Goal: Task Accomplishment & Management: Manage account settings

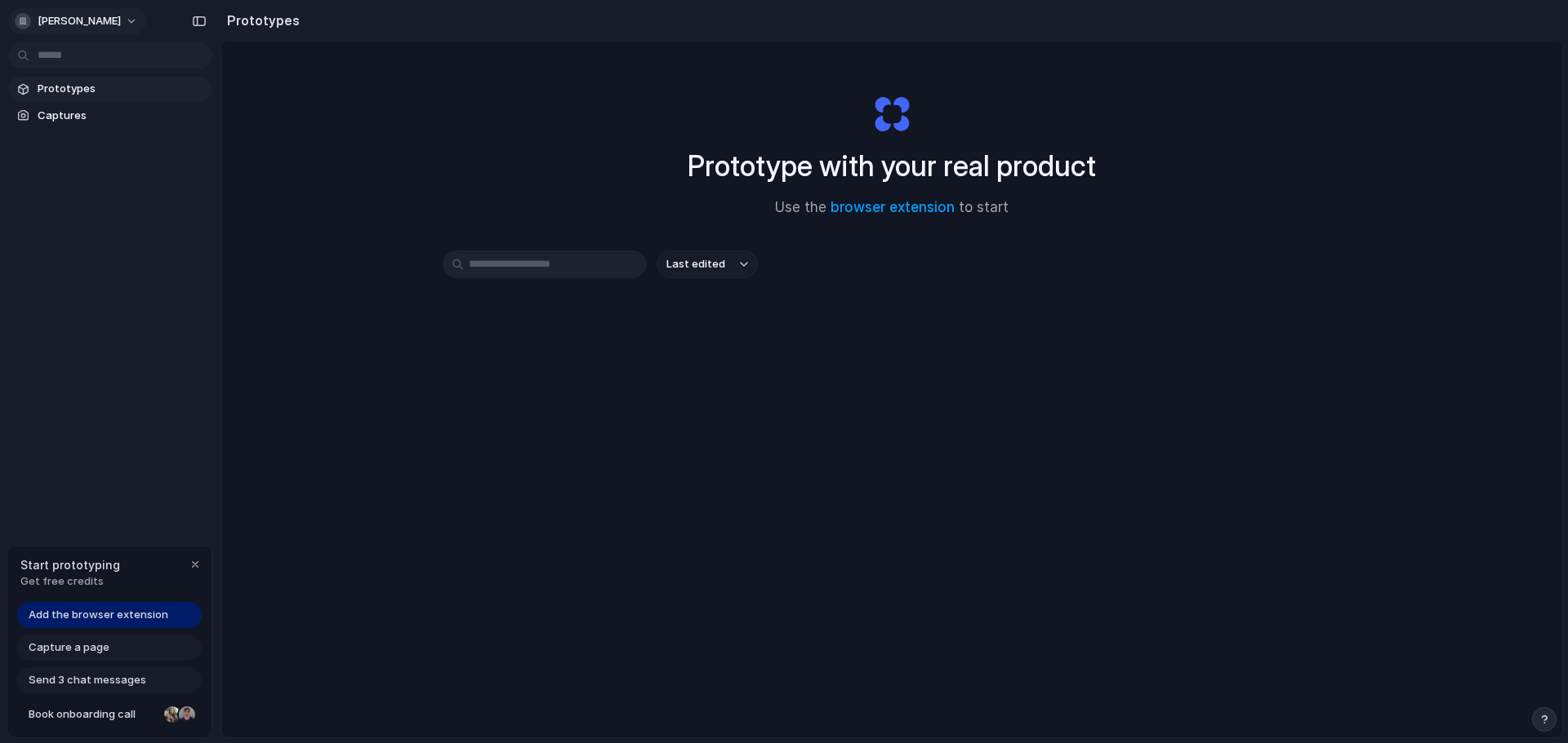
click at [97, 29] on span "[PERSON_NAME]" at bounding box center [79, 21] width 84 height 17
click at [79, 125] on li "Sign out" at bounding box center [79, 136] width 136 height 26
click at [85, 56] on li "Settings" at bounding box center [79, 58] width 136 height 26
click at [63, 17] on span "[PERSON_NAME]" at bounding box center [79, 21] width 84 height 17
click at [74, 55] on span "Settings" at bounding box center [60, 57] width 45 height 17
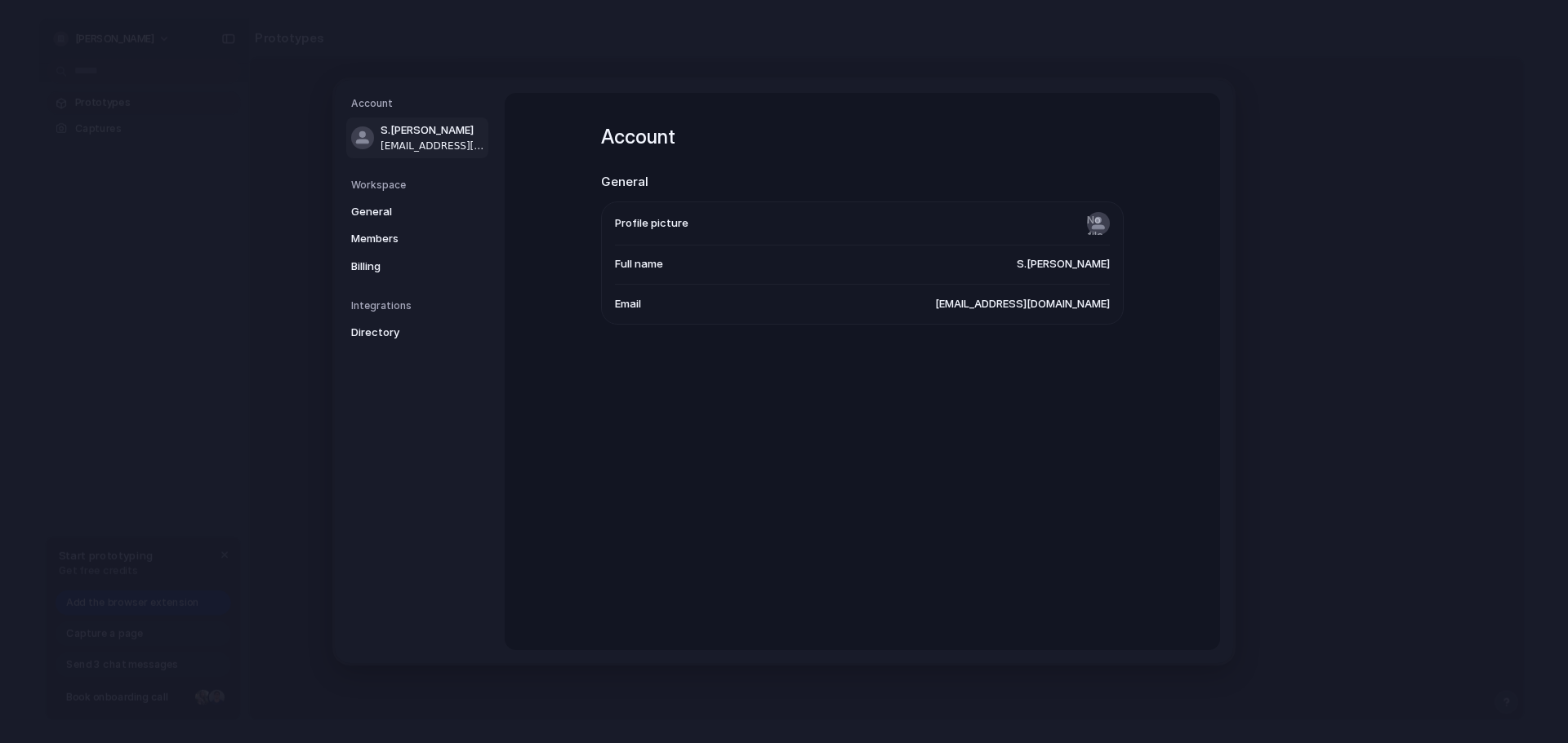
click at [343, 258] on nav "Account S.[PERSON_NAME] [EMAIL_ADDRESS][DOMAIN_NAME] Workspace General Members …" at bounding box center [419, 372] width 170 height 584
click at [357, 262] on span "Billing" at bounding box center [404, 267] width 105 height 17
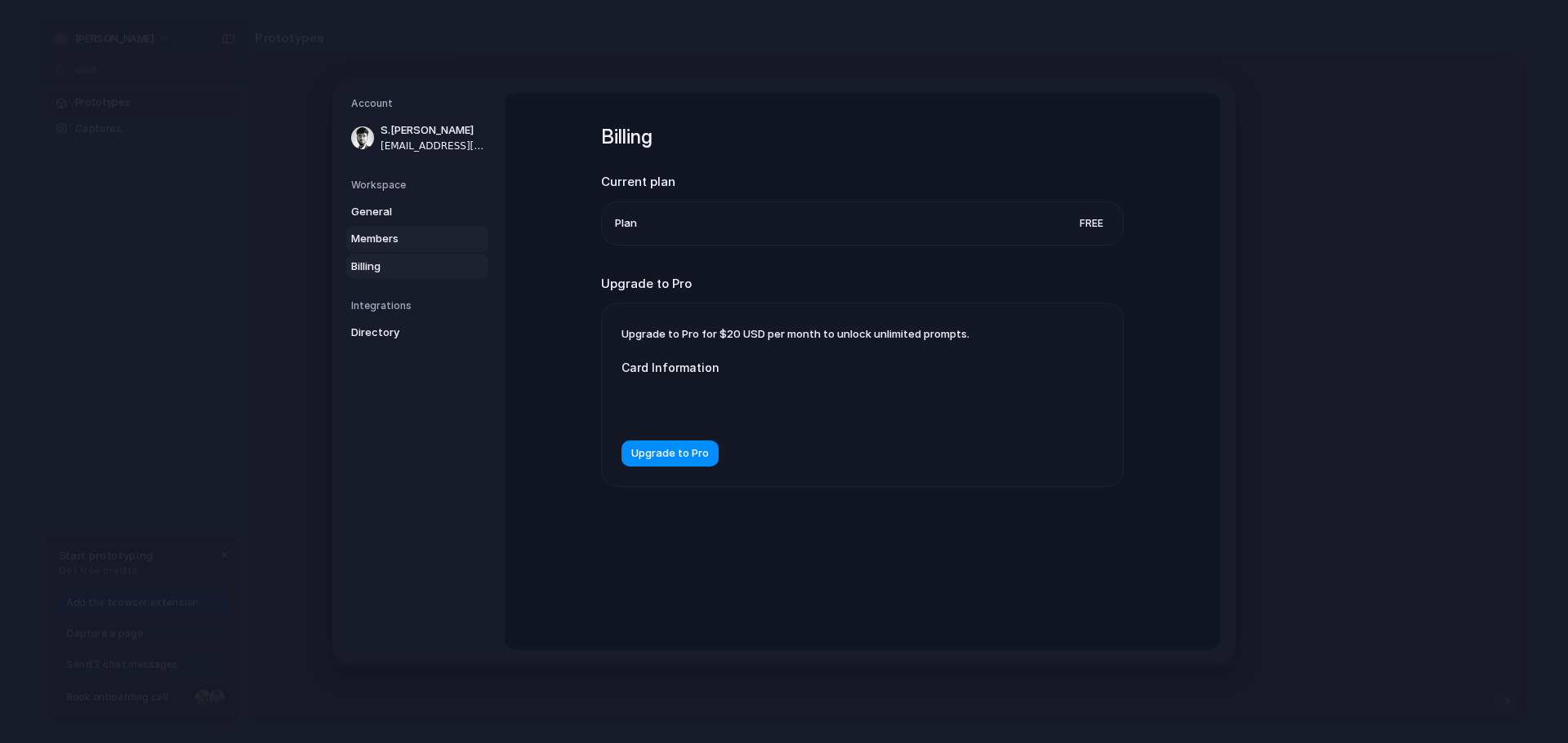
click at [387, 230] on link "Members" at bounding box center [417, 240] width 142 height 26
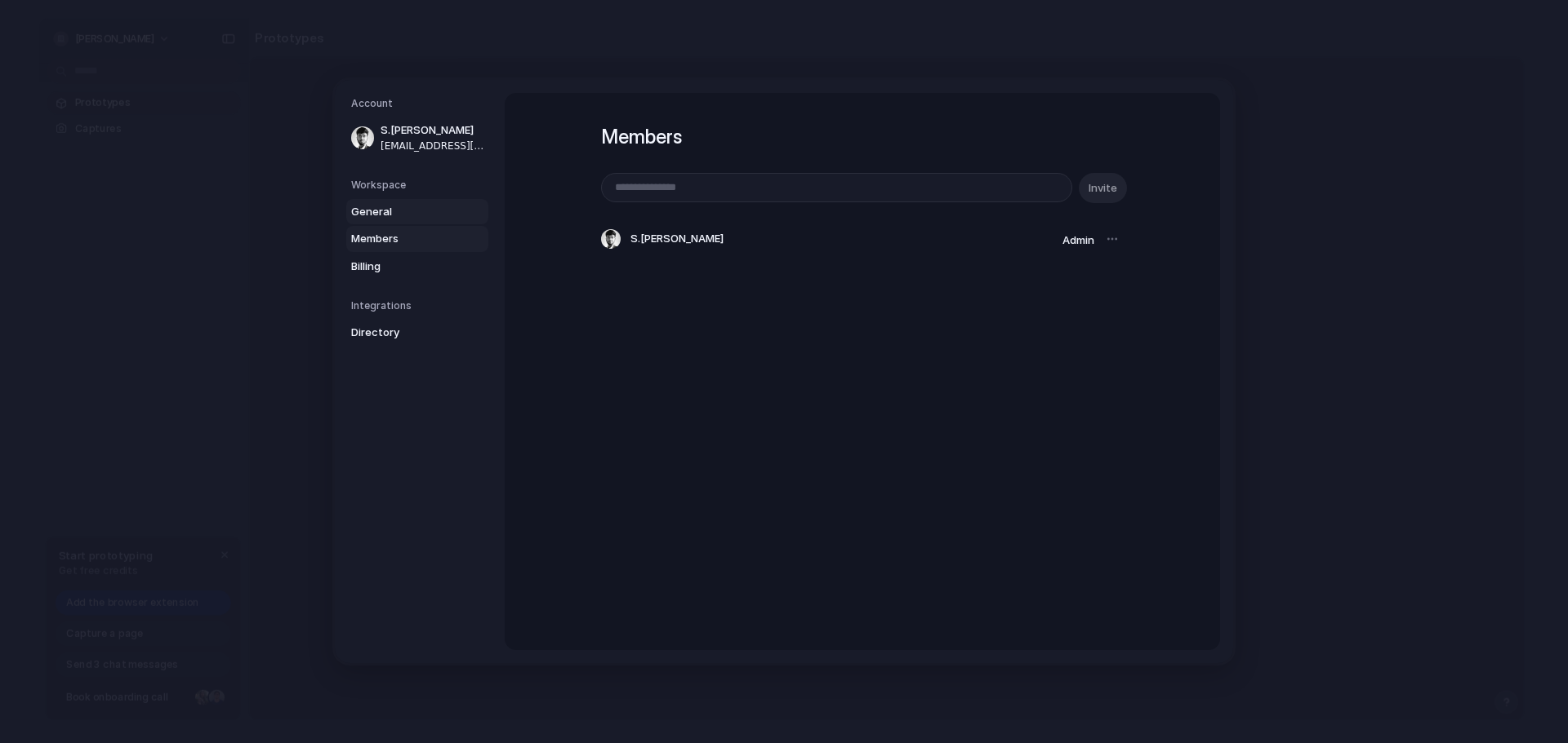
click at [384, 216] on span "General" at bounding box center [404, 212] width 105 height 17
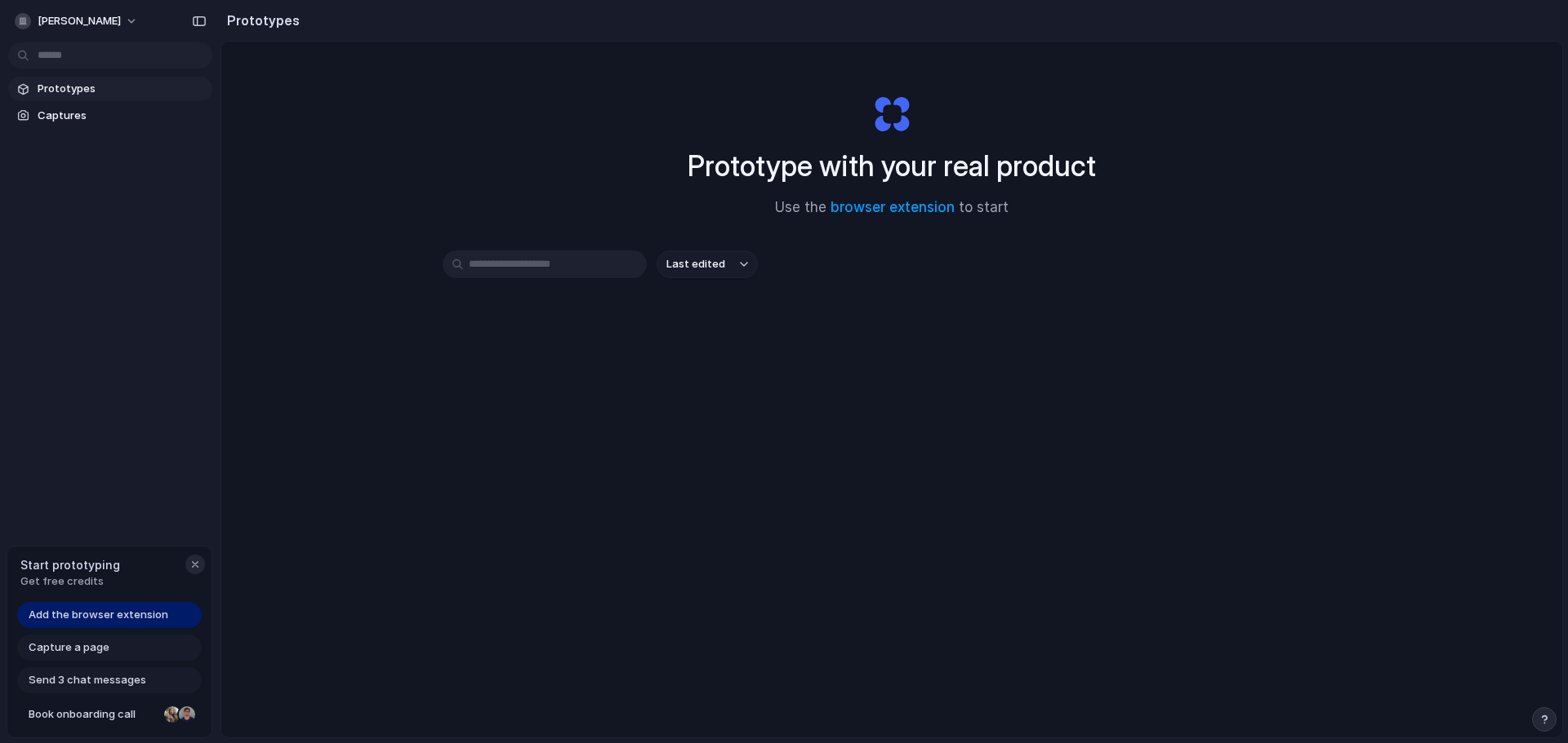
click at [192, 566] on div "button" at bounding box center [194, 564] width 13 height 13
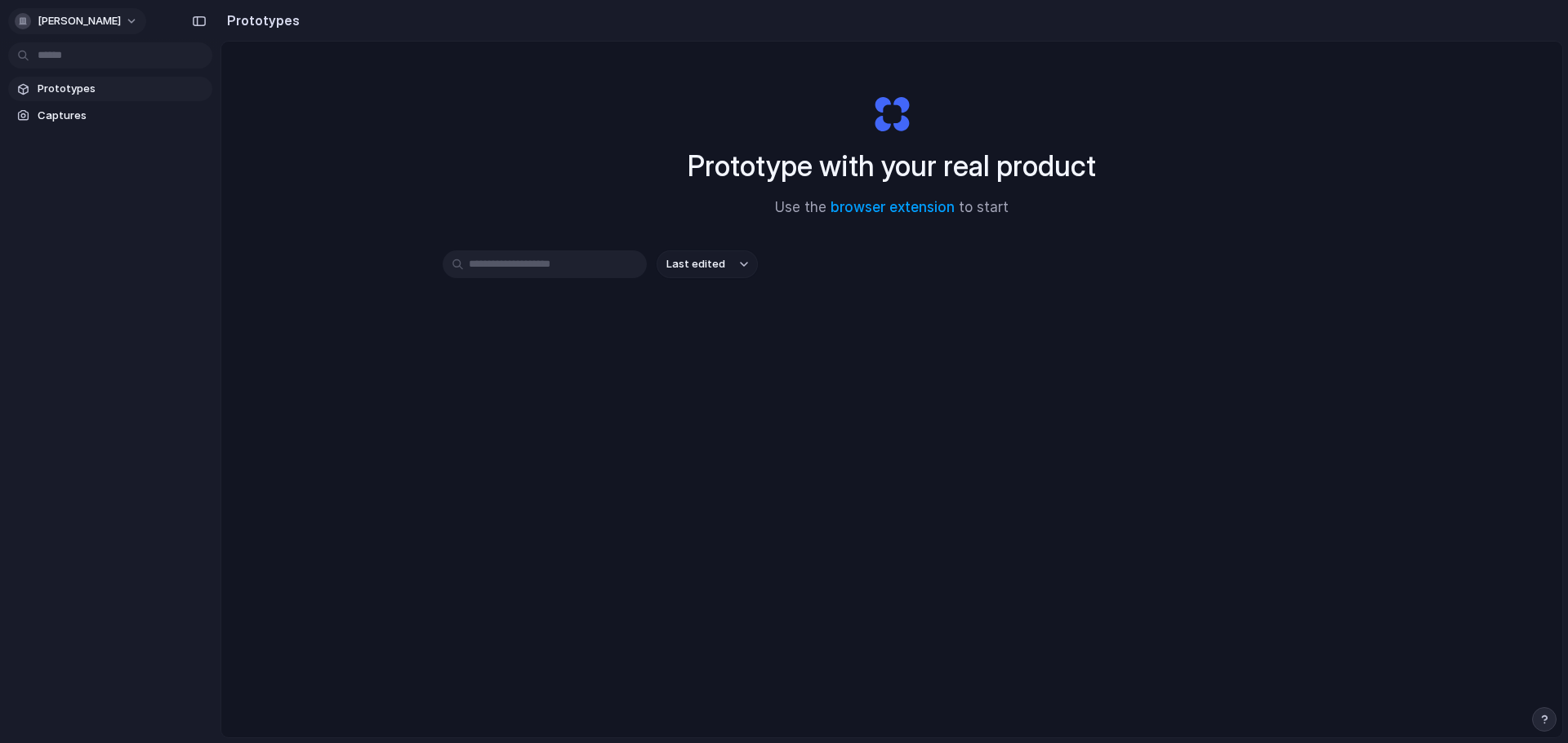
click at [119, 19] on button "[PERSON_NAME]" at bounding box center [77, 21] width 138 height 26
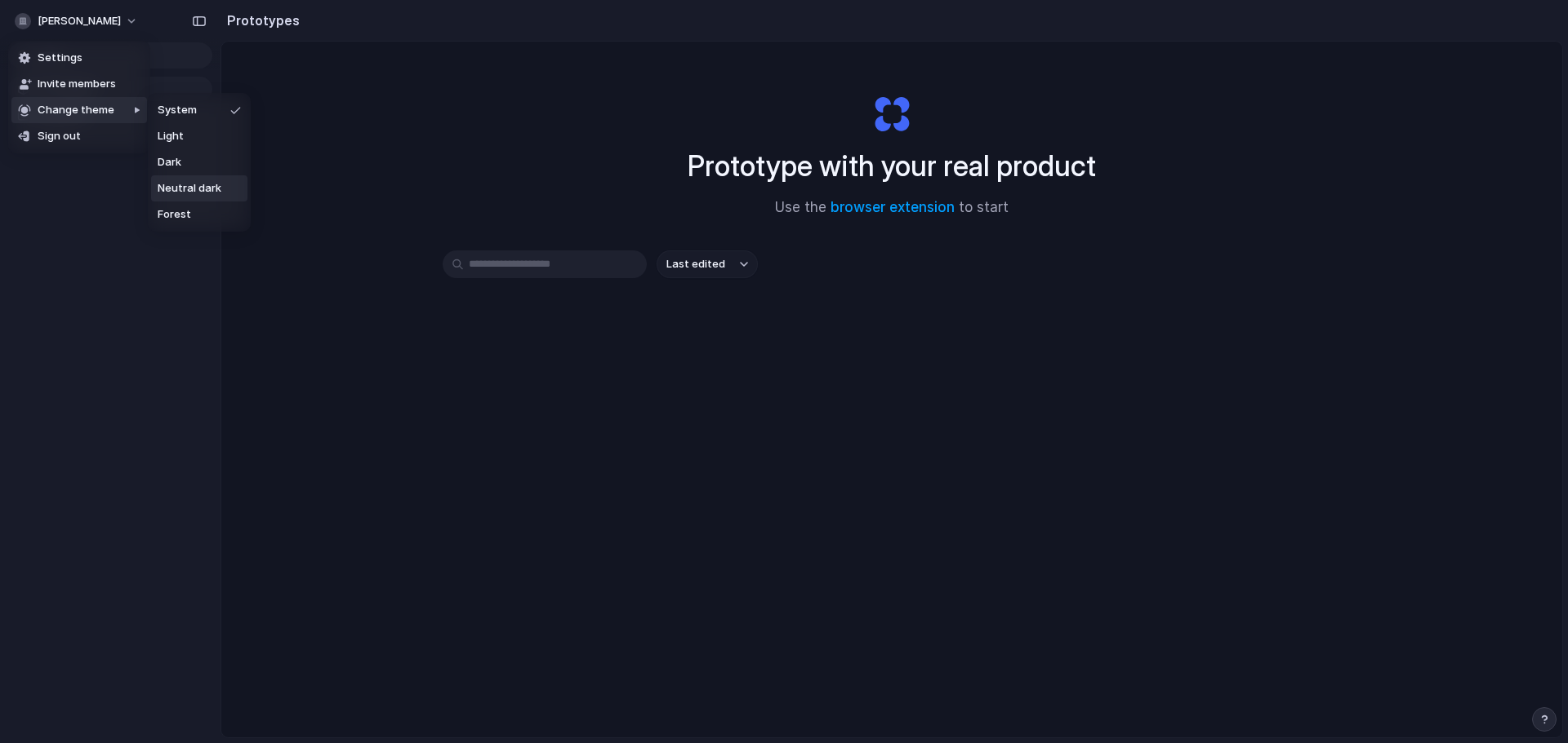
click at [176, 179] on li "Neutral dark" at bounding box center [199, 188] width 97 height 26
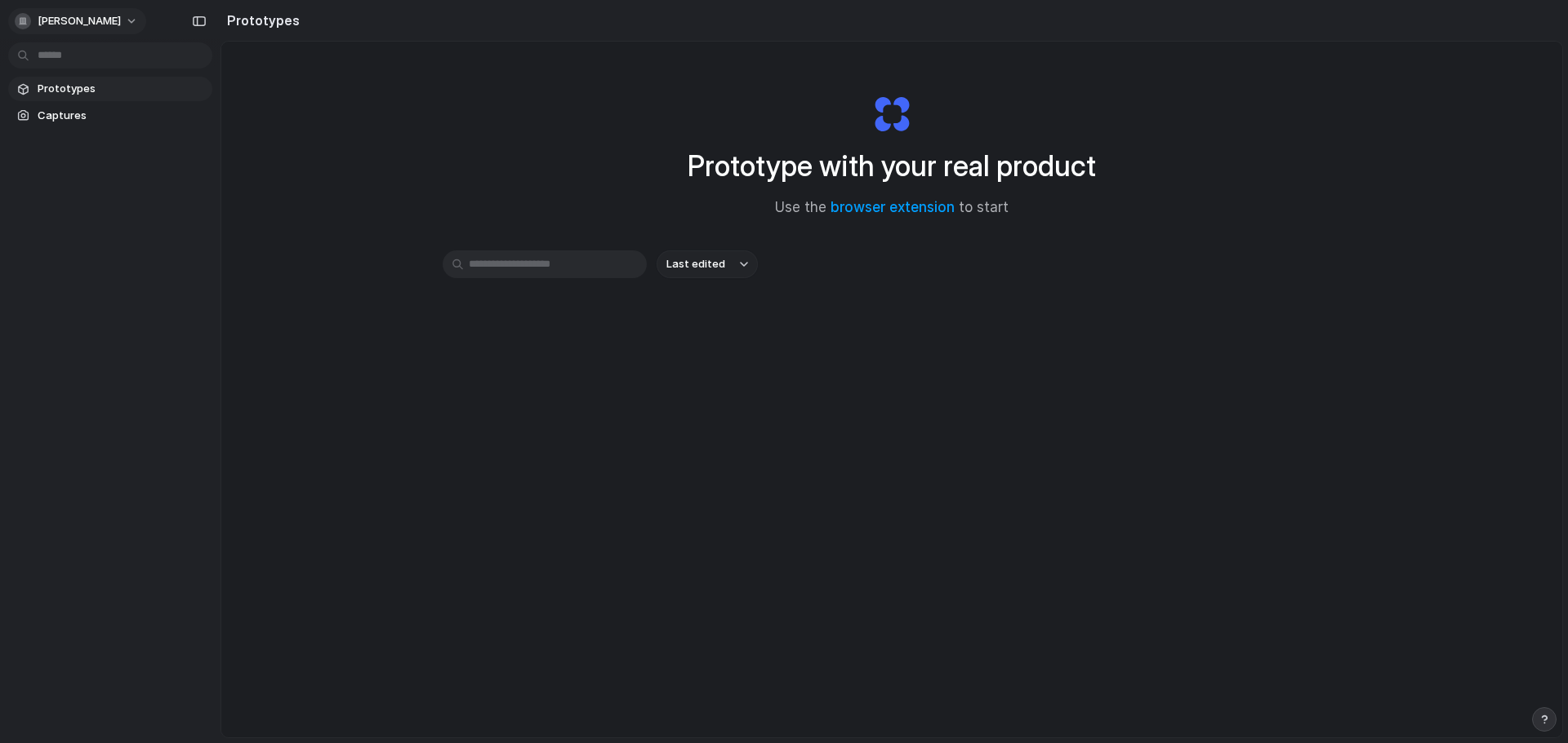
click at [124, 10] on button "[PERSON_NAME]" at bounding box center [77, 21] width 138 height 26
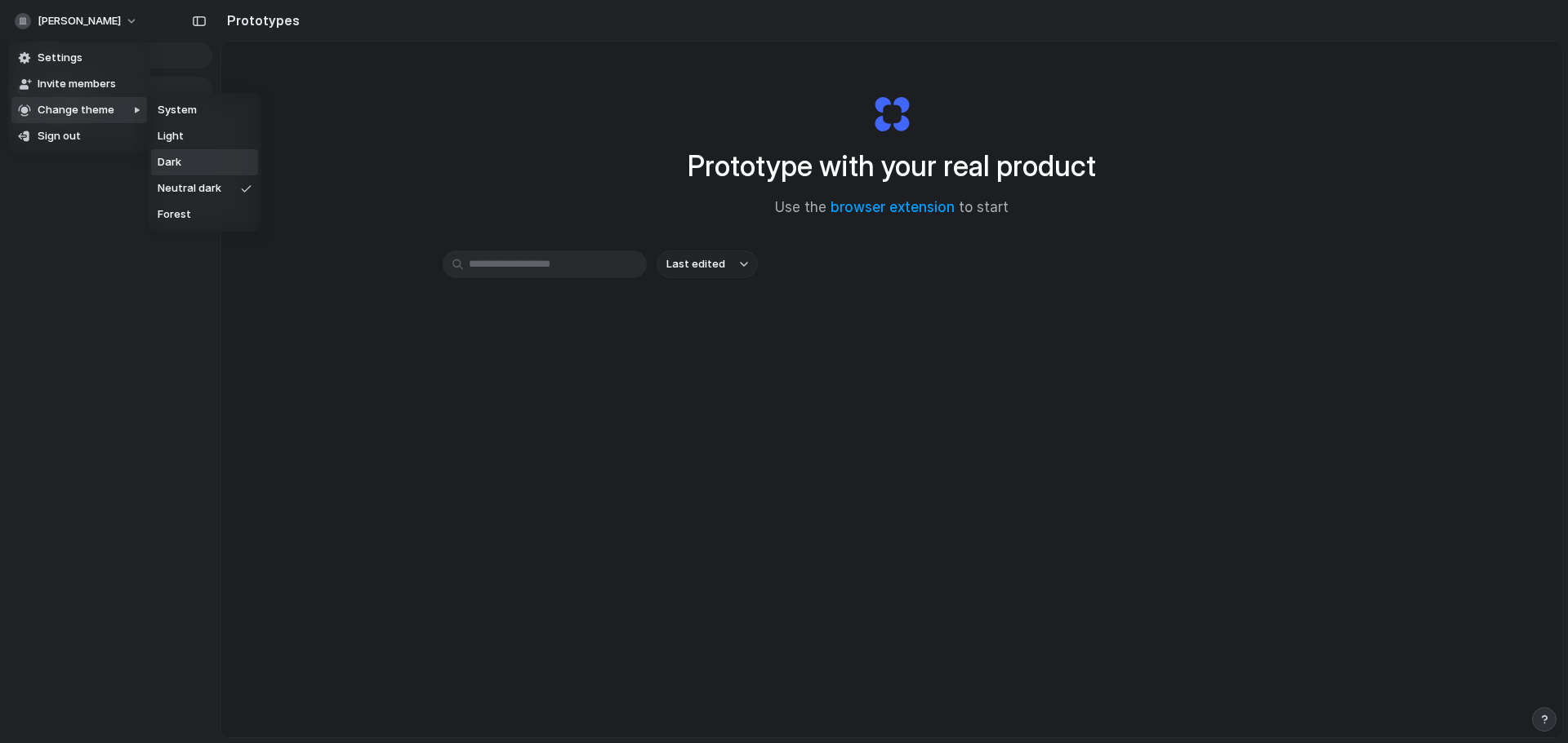
click at [195, 165] on li "Dark" at bounding box center [204, 162] width 107 height 26
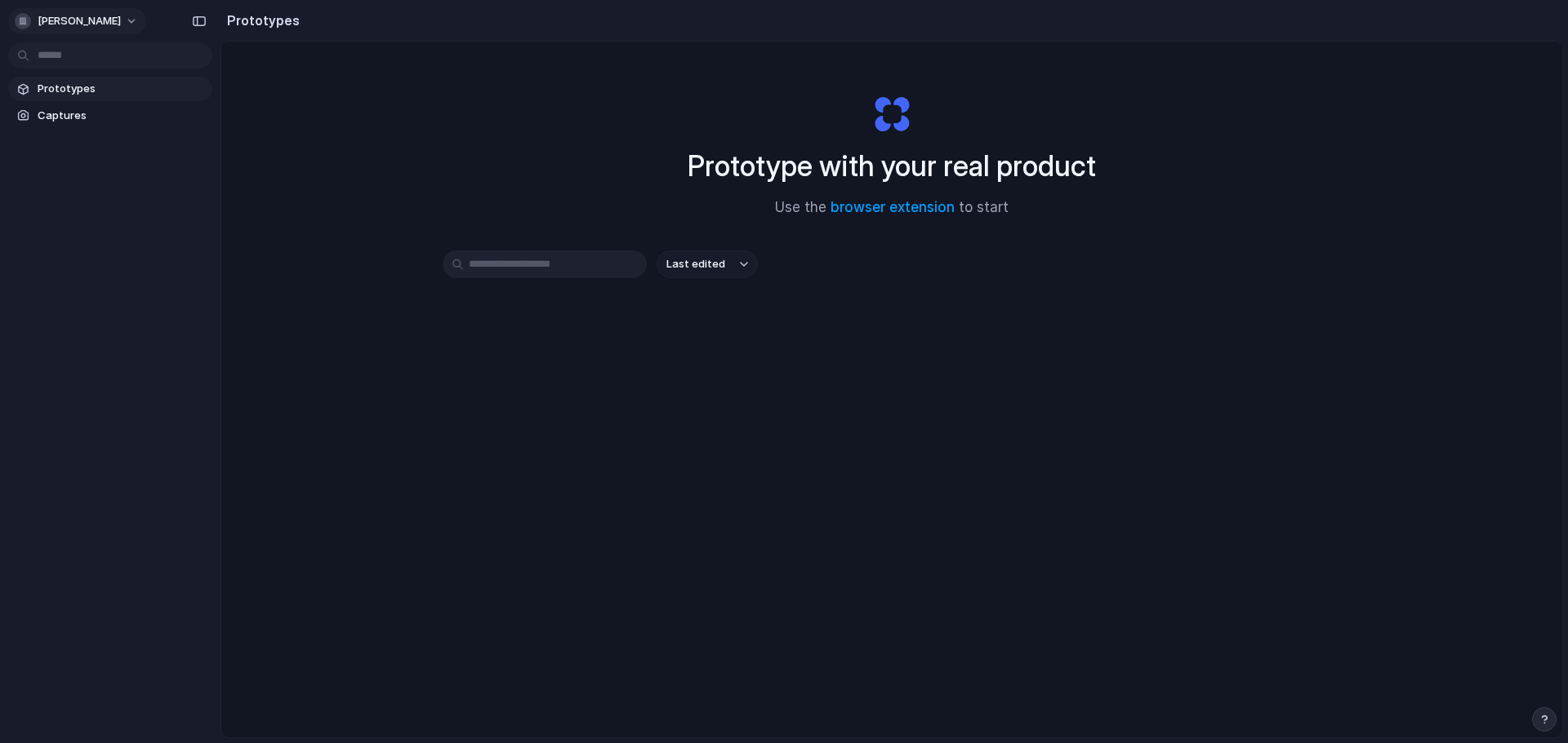
click at [89, 8] on div "[PERSON_NAME]" at bounding box center [80, 21] width 132 height 26
click at [95, 24] on span "[PERSON_NAME]" at bounding box center [79, 21] width 84 height 17
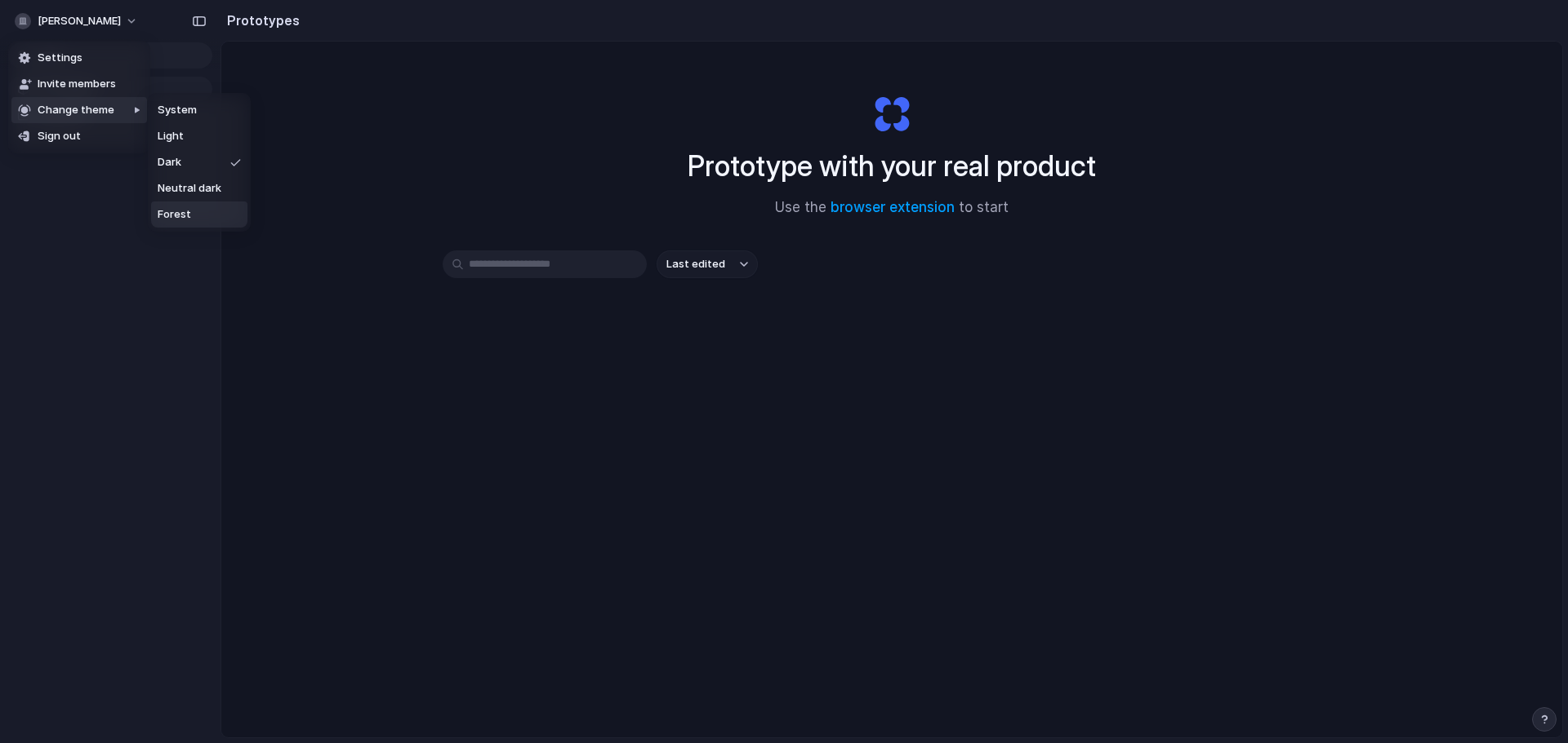
click at [178, 216] on span "Forest" at bounding box center [174, 214] width 33 height 17
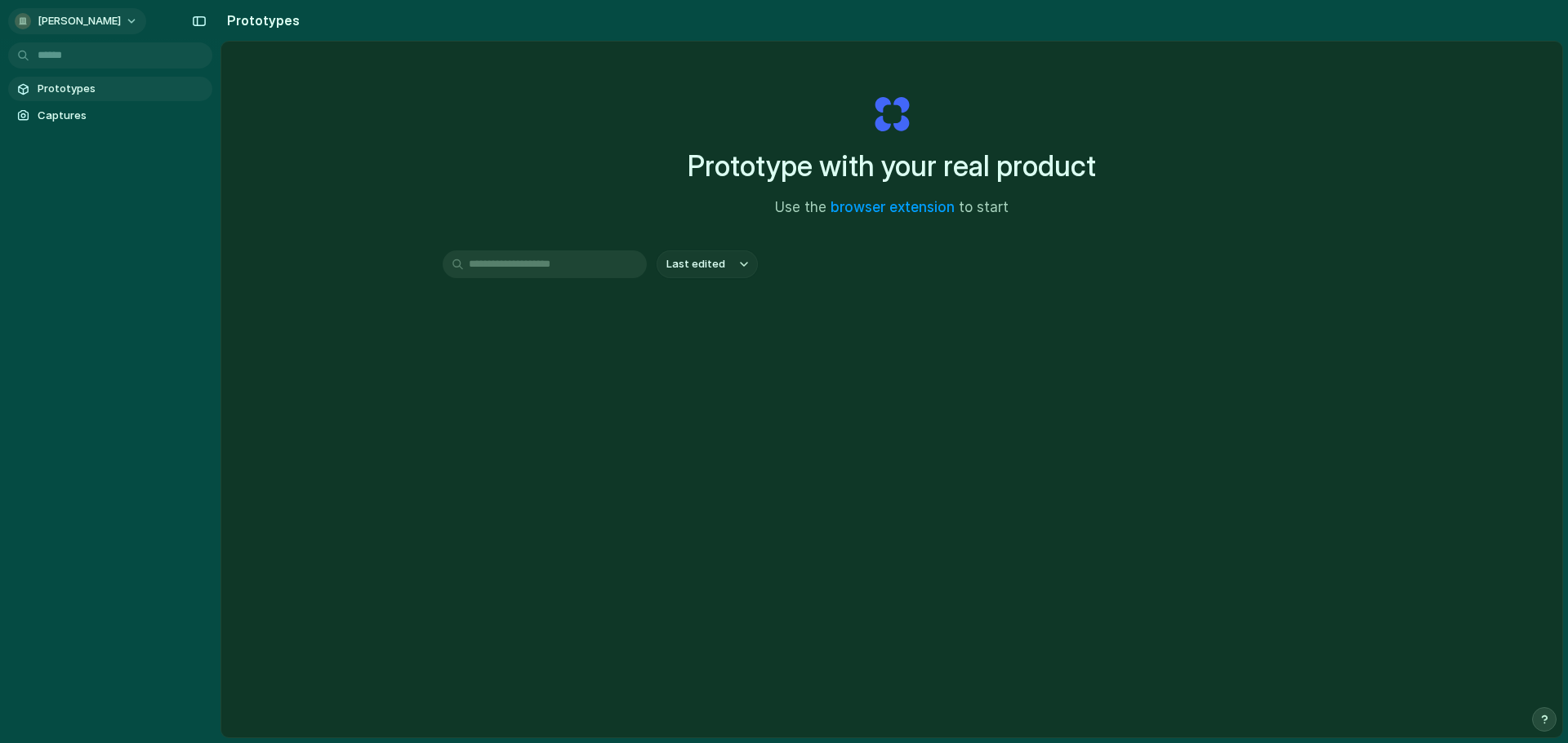
click at [129, 15] on button "[PERSON_NAME]" at bounding box center [77, 21] width 138 height 26
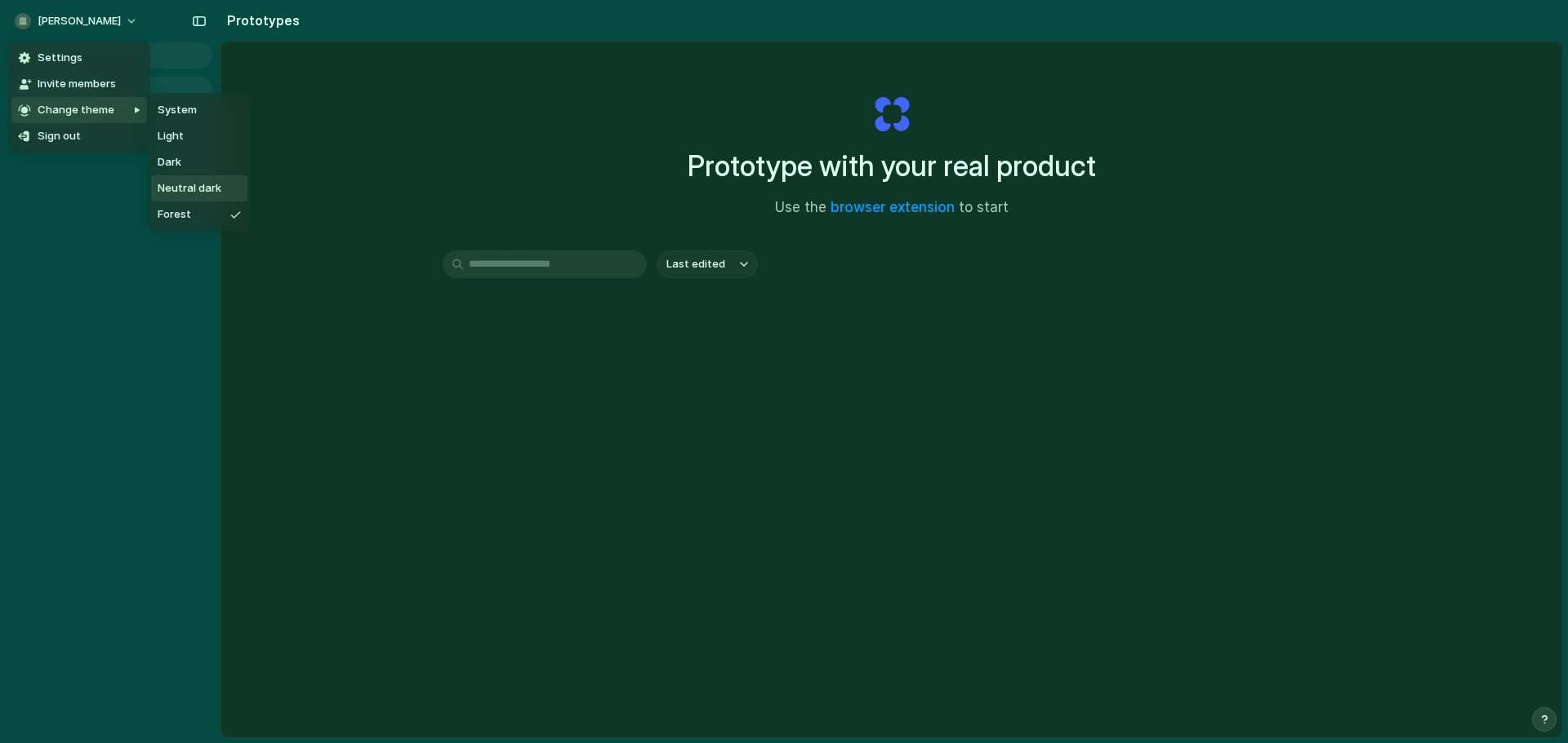
click at [168, 188] on span "Neutral dark" at bounding box center [189, 188] width 64 height 17
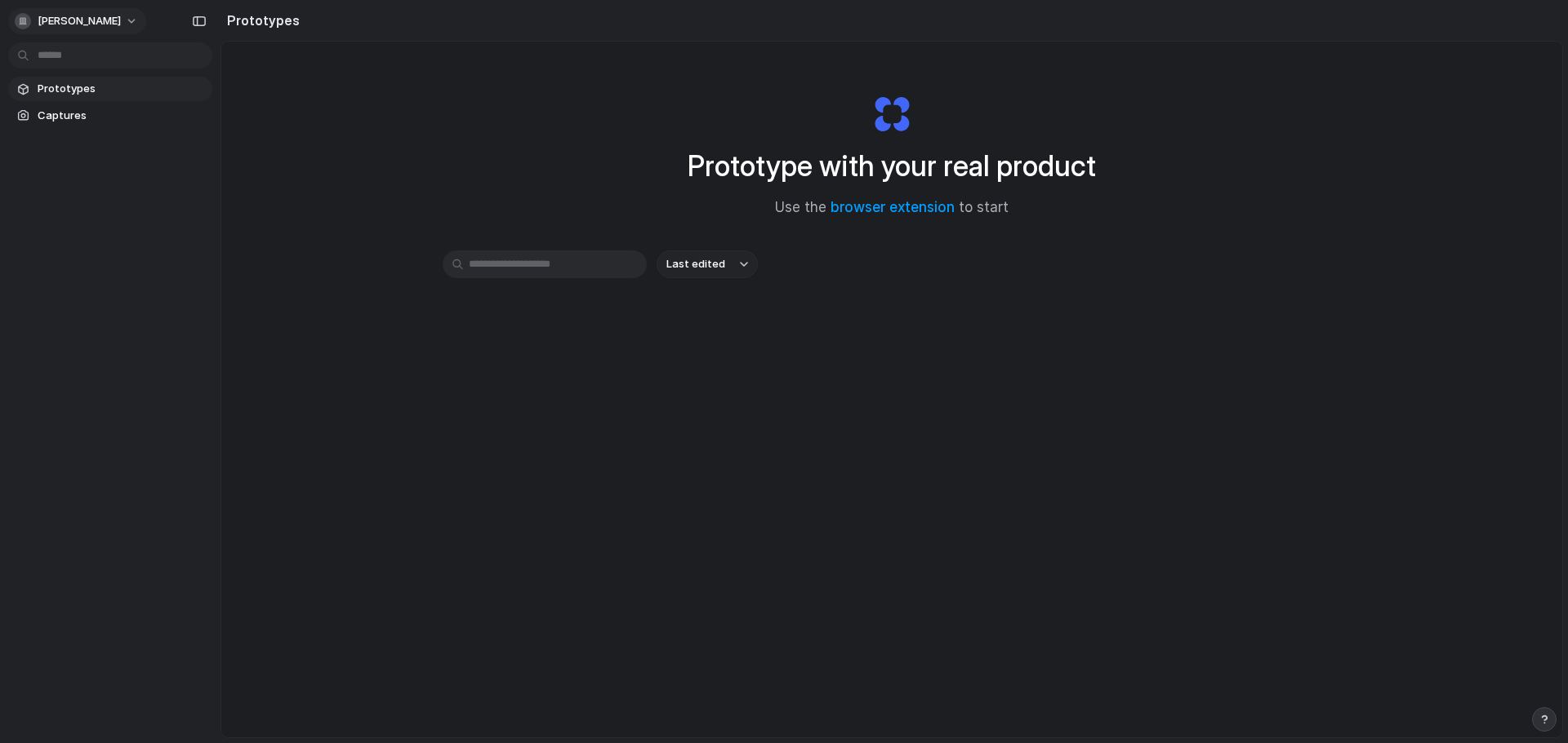
click at [123, 17] on button "[PERSON_NAME]" at bounding box center [77, 21] width 138 height 26
click at [82, 57] on li "Settings" at bounding box center [79, 58] width 136 height 26
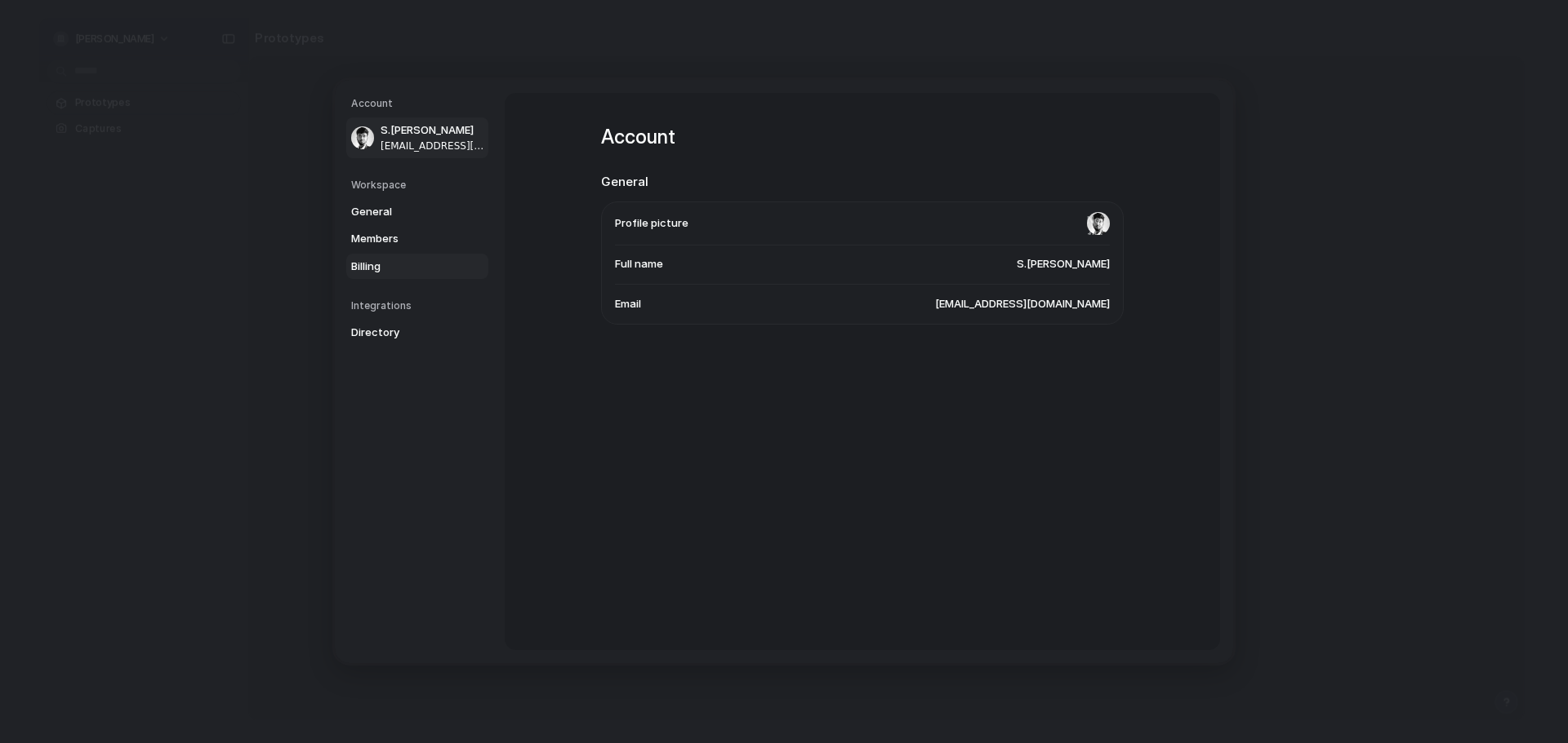
click at [375, 259] on span "Billing" at bounding box center [404, 267] width 105 height 17
